Goal: Transaction & Acquisition: Purchase product/service

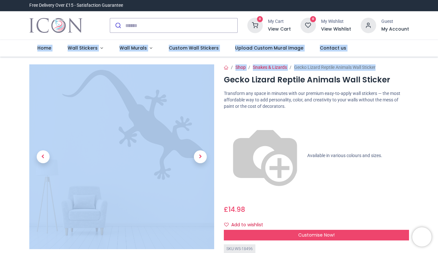
drag, startPoint x: 437, startPoint y: 32, endPoint x: 435, endPoint y: 58, distance: 26.5
click at [435, 58] on div "Login • Register Home Wall Stickers" at bounding box center [219, 126] width 438 height 253
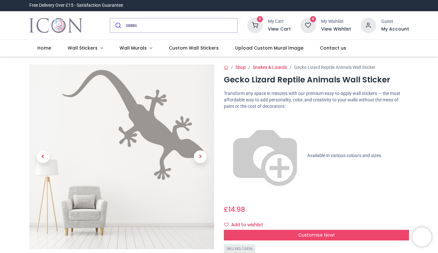
drag, startPoint x: 435, startPoint y: 58, endPoint x: 425, endPoint y: 94, distance: 37.1
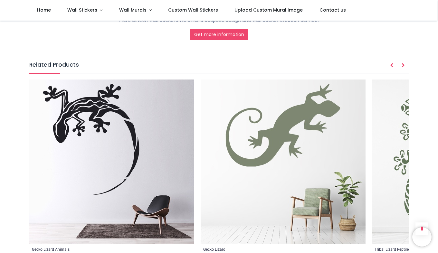
scroll to position [723, 0]
click at [265, 156] on img at bounding box center [283, 162] width 165 height 165
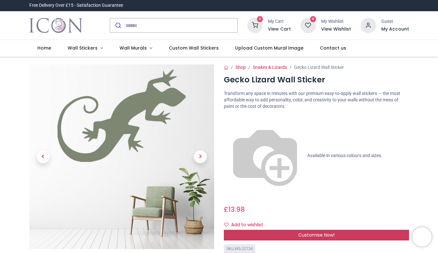
click at [329, 232] on span "Customise Now!" at bounding box center [316, 235] width 36 height 6
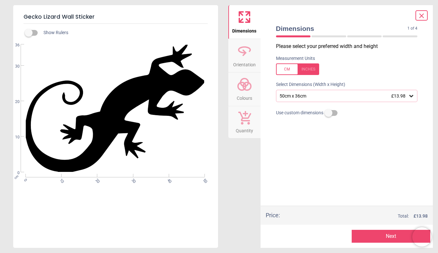
click at [412, 96] on icon at bounding box center [411, 96] width 6 height 6
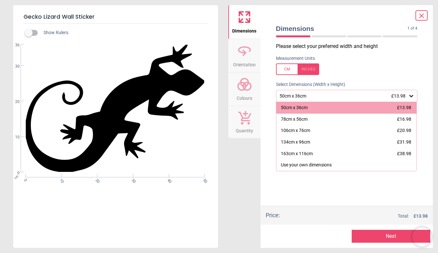
click at [412, 96] on icon at bounding box center [411, 96] width 6 height 6
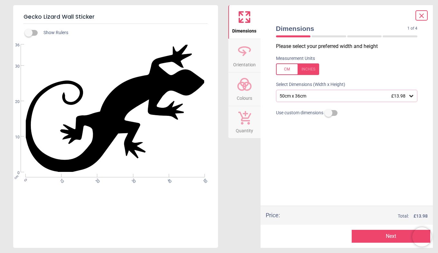
click at [243, 53] on icon at bounding box center [244, 50] width 15 height 15
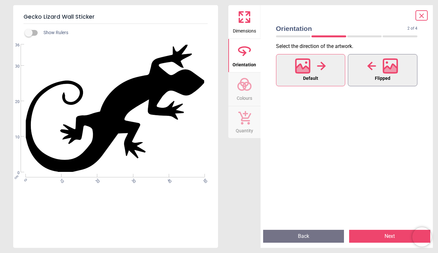
click at [399, 74] on button "Flipped" at bounding box center [383, 70] width 70 height 32
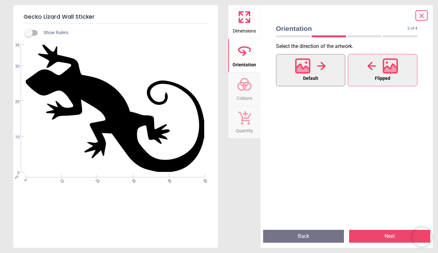
click at [315, 68] on div at bounding box center [310, 66] width 31 height 17
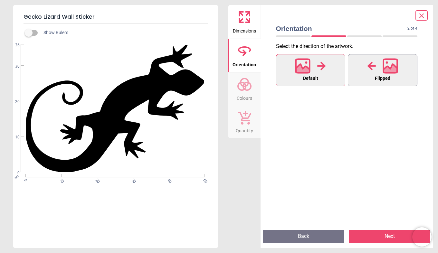
click at [371, 69] on icon at bounding box center [371, 66] width 9 height 10
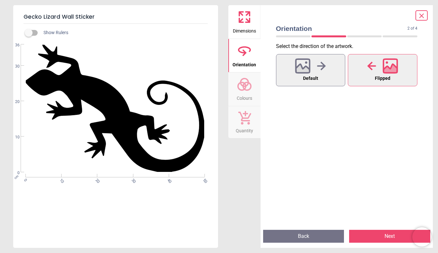
click at [246, 82] on icon at bounding box center [244, 84] width 15 height 15
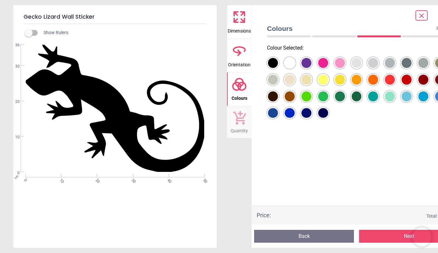
click at [278, 68] on div at bounding box center [273, 63] width 10 height 10
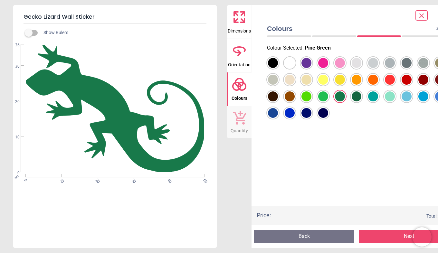
click at [278, 68] on div at bounding box center [273, 63] width 10 height 10
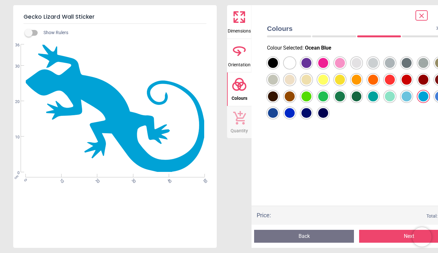
click at [278, 68] on div at bounding box center [273, 63] width 10 height 10
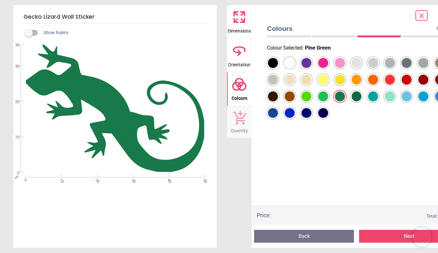
click at [278, 68] on div at bounding box center [273, 63] width 10 height 10
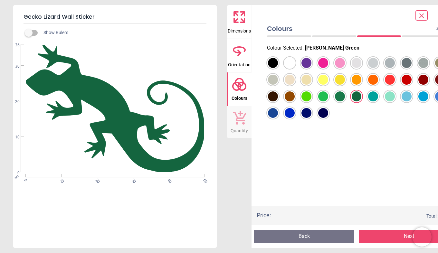
click at [278, 68] on div at bounding box center [273, 63] width 10 height 10
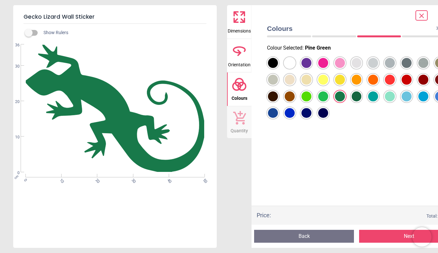
click at [405, 209] on div "Price : Total: £ 13.98" at bounding box center [357, 215] width 210 height 19
click at [403, 237] on button "Next" at bounding box center [409, 236] width 100 height 13
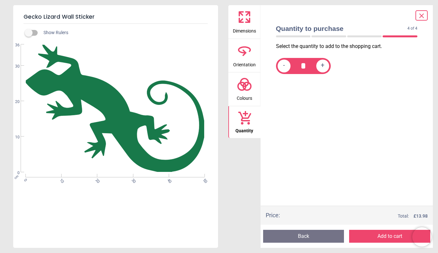
click at [403, 237] on button "Add to cart" at bounding box center [389, 236] width 81 height 13
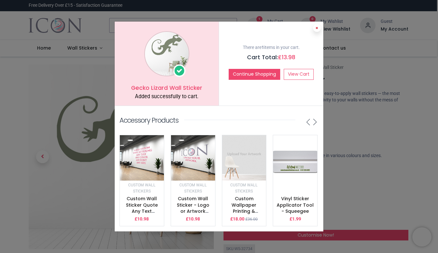
click at [317, 26] on icon at bounding box center [317, 27] width 3 height 3
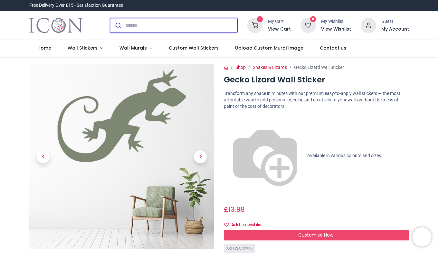
click at [199, 24] on input "search" at bounding box center [181, 25] width 112 height 14
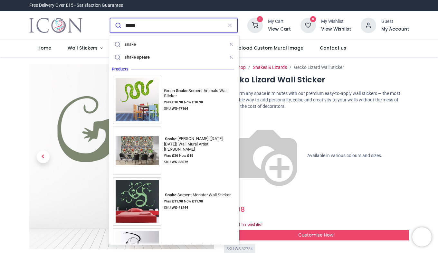
type input "*****"
click at [110, 18] on button "submit" at bounding box center [117, 25] width 15 height 14
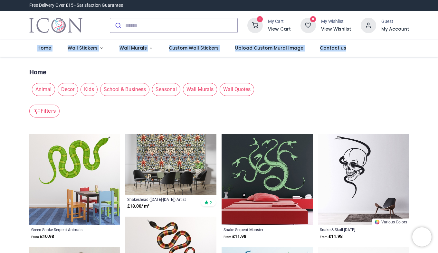
drag, startPoint x: 437, startPoint y: 31, endPoint x: 439, endPoint y: 44, distance: 13.7
click at [438, 44] on html "Login • Register Home Wall Stickers" at bounding box center [219, 126] width 438 height 253
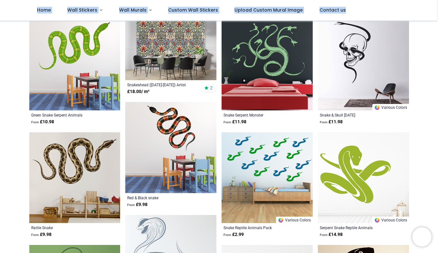
scroll to position [80, 0]
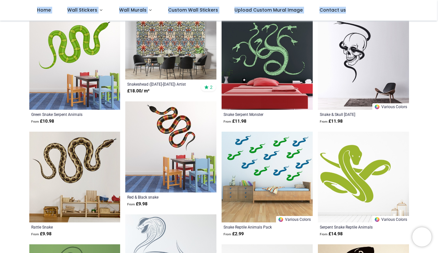
click at [371, 154] on img at bounding box center [363, 177] width 91 height 91
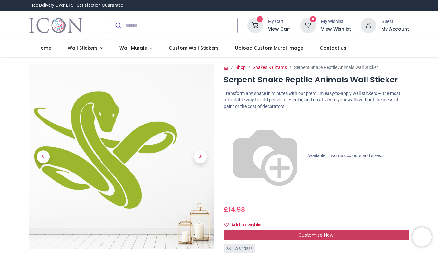
click at [322, 230] on div "Customise Now!" at bounding box center [316, 235] width 185 height 11
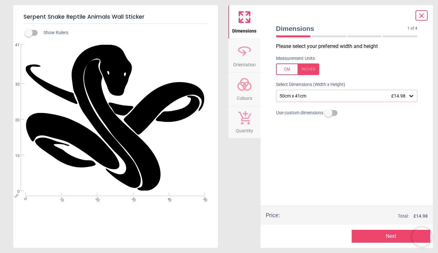
click at [241, 49] on icon at bounding box center [244, 50] width 15 height 15
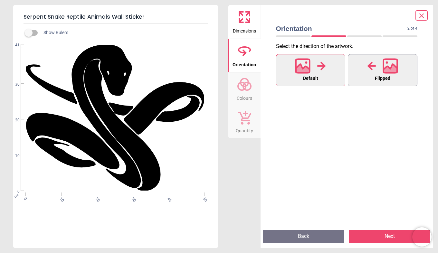
click at [384, 69] on icon at bounding box center [391, 66] width 14 height 14
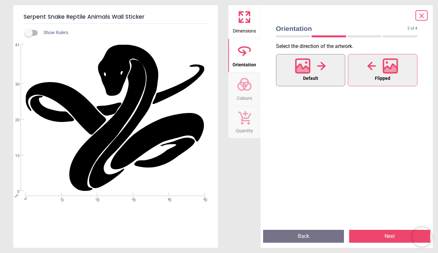
click at [325, 68] on icon at bounding box center [321, 66] width 9 height 10
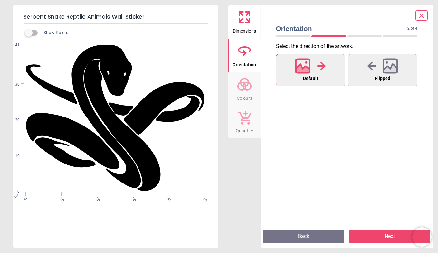
click at [247, 84] on icon at bounding box center [244, 84] width 15 height 15
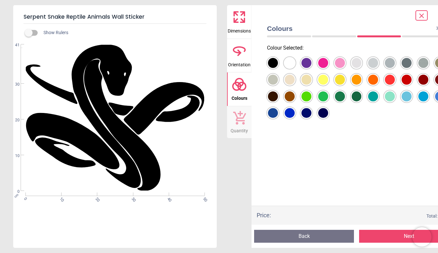
click at [278, 68] on div at bounding box center [273, 63] width 10 height 10
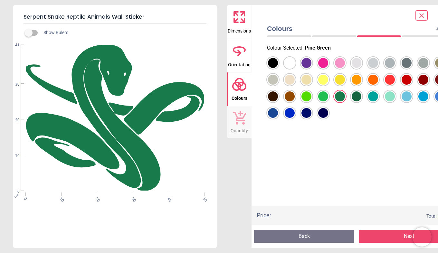
click at [388, 228] on div "Preview Back Next Next" at bounding box center [357, 236] width 210 height 23
click at [389, 236] on button "Next" at bounding box center [409, 236] width 100 height 13
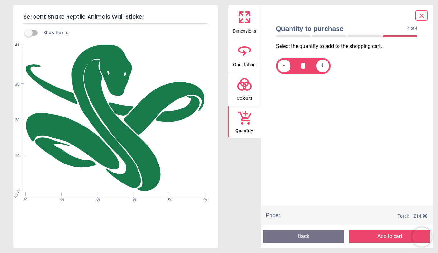
click at [389, 236] on button "Add to cart" at bounding box center [389, 236] width 81 height 13
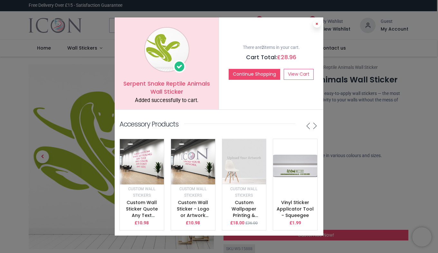
click at [316, 22] on icon at bounding box center [317, 23] width 3 height 3
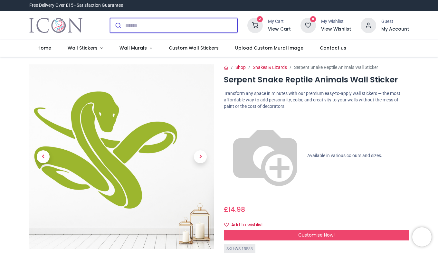
click at [190, 26] on input "search" at bounding box center [181, 25] width 112 height 14
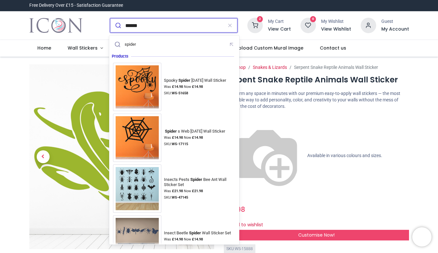
type input "******"
click at [110, 18] on button "submit" at bounding box center [117, 25] width 15 height 14
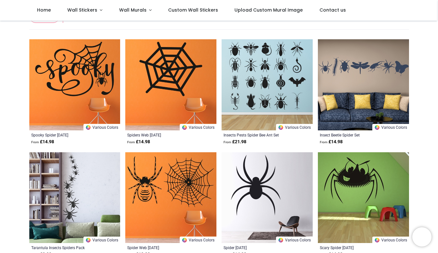
scroll to position [58, 0]
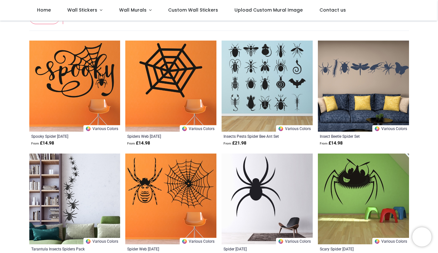
click at [369, 91] on img at bounding box center [363, 86] width 91 height 91
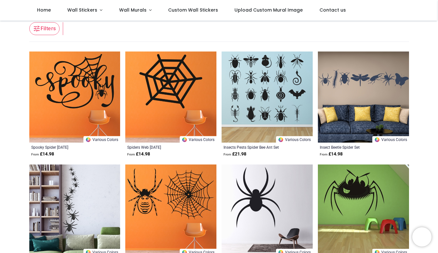
scroll to position [47, 0]
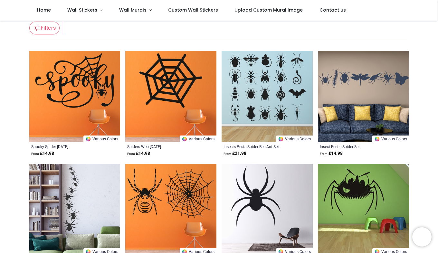
click at [372, 96] on img at bounding box center [363, 96] width 91 height 91
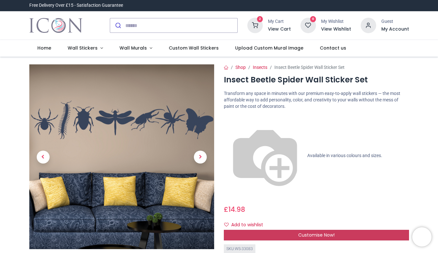
click at [329, 232] on span "Customise Now!" at bounding box center [316, 235] width 36 height 6
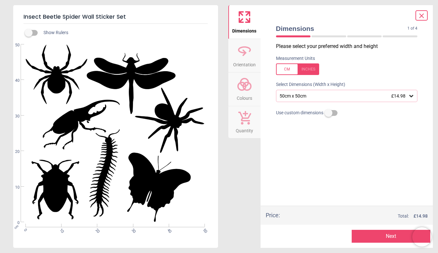
click at [292, 91] on div "50cm x 50cm £14.98" at bounding box center [347, 96] width 142 height 12
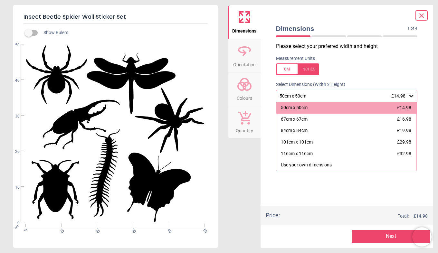
click at [295, 99] on div "50cm x 50cm £14.98" at bounding box center [344, 95] width 130 height 5
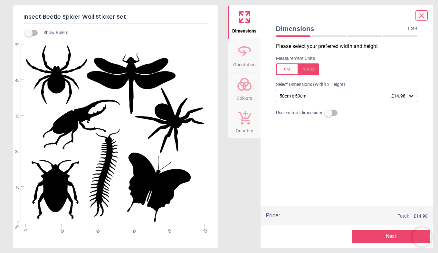
click at [247, 49] on icon at bounding box center [244, 50] width 15 height 15
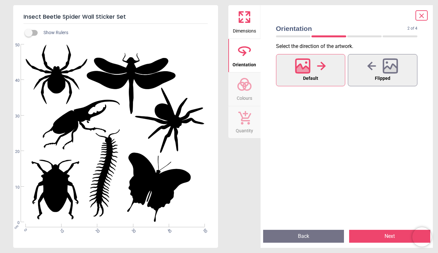
click at [248, 22] on icon at bounding box center [248, 20] width 4 height 4
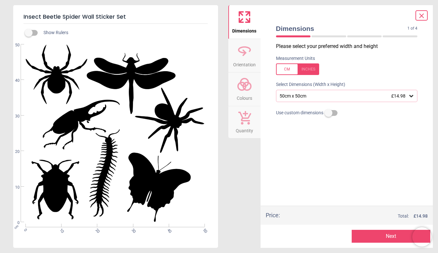
click at [248, 86] on icon at bounding box center [244, 84] width 15 height 15
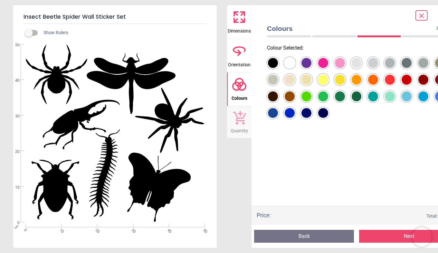
click at [278, 68] on div at bounding box center [273, 63] width 10 height 10
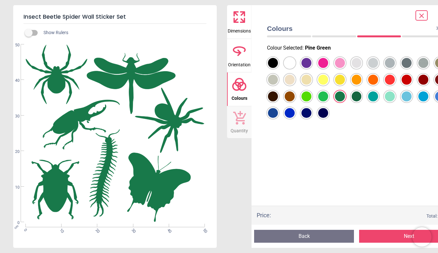
click at [424, 17] on icon at bounding box center [422, 16] width 8 height 8
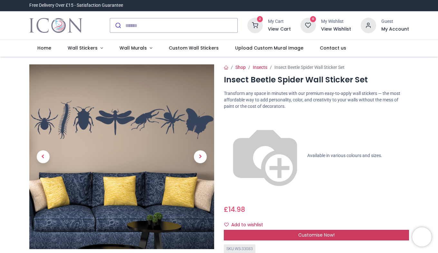
click at [305, 232] on span "Customise Now!" at bounding box center [316, 235] width 36 height 6
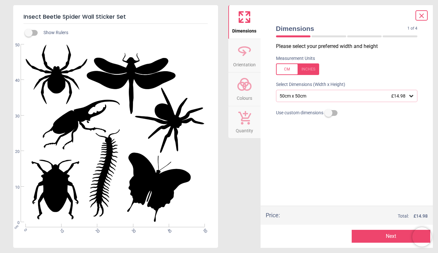
click at [305, 159] on div "Please select your preferred width and height Measurement Units Select Dimensio…" at bounding box center [347, 124] width 152 height 163
click at [244, 83] on icon at bounding box center [244, 84] width 15 height 15
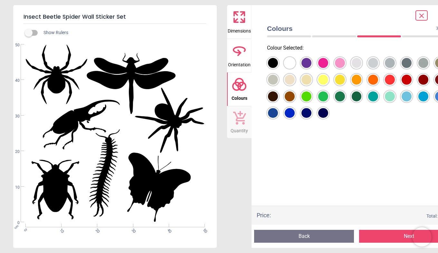
click at [278, 68] on div at bounding box center [273, 63] width 10 height 10
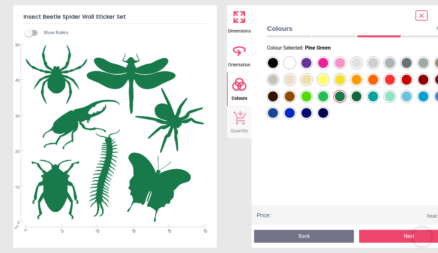
click at [386, 239] on button "Next" at bounding box center [409, 236] width 100 height 13
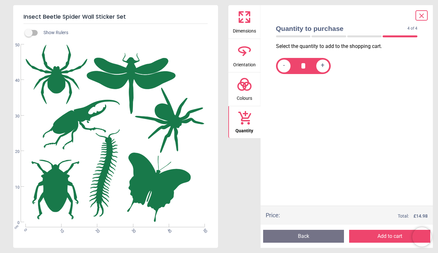
click at [386, 239] on button "Add to cart" at bounding box center [389, 236] width 81 height 13
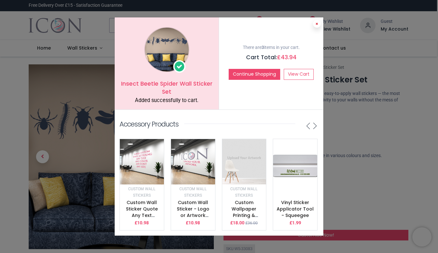
click at [318, 23] on button at bounding box center [317, 24] width 8 height 8
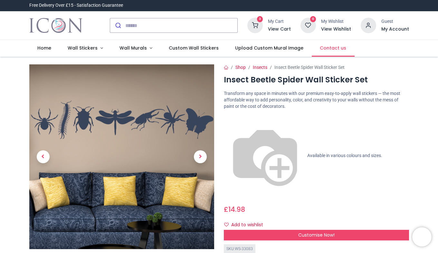
click at [322, 43] on link "Contact us" at bounding box center [333, 48] width 43 height 17
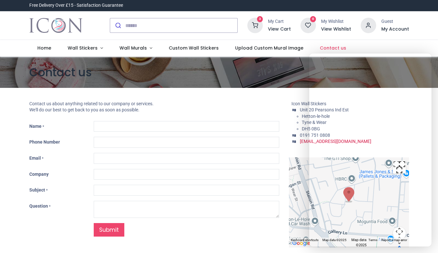
type input "***"
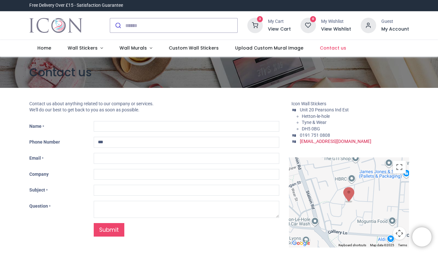
click at [423, 65] on section "Contact us" at bounding box center [219, 72] width 438 height 31
click at [281, 27] on h6 "View Cart" at bounding box center [279, 29] width 23 height 6
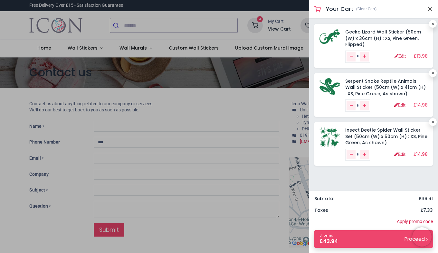
click at [434, 23] on icon at bounding box center [433, 23] width 3 height 3
type input "*"
